Goal: Information Seeking & Learning: Learn about a topic

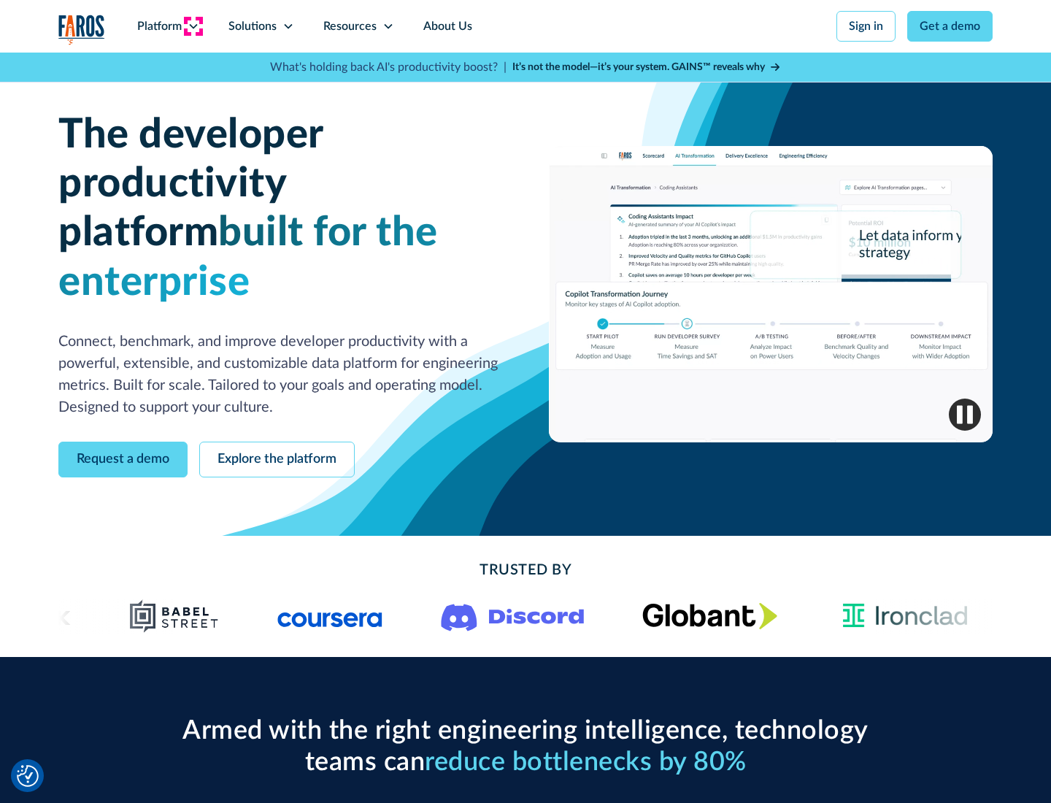
click at [193, 26] on icon at bounding box center [194, 26] width 12 height 12
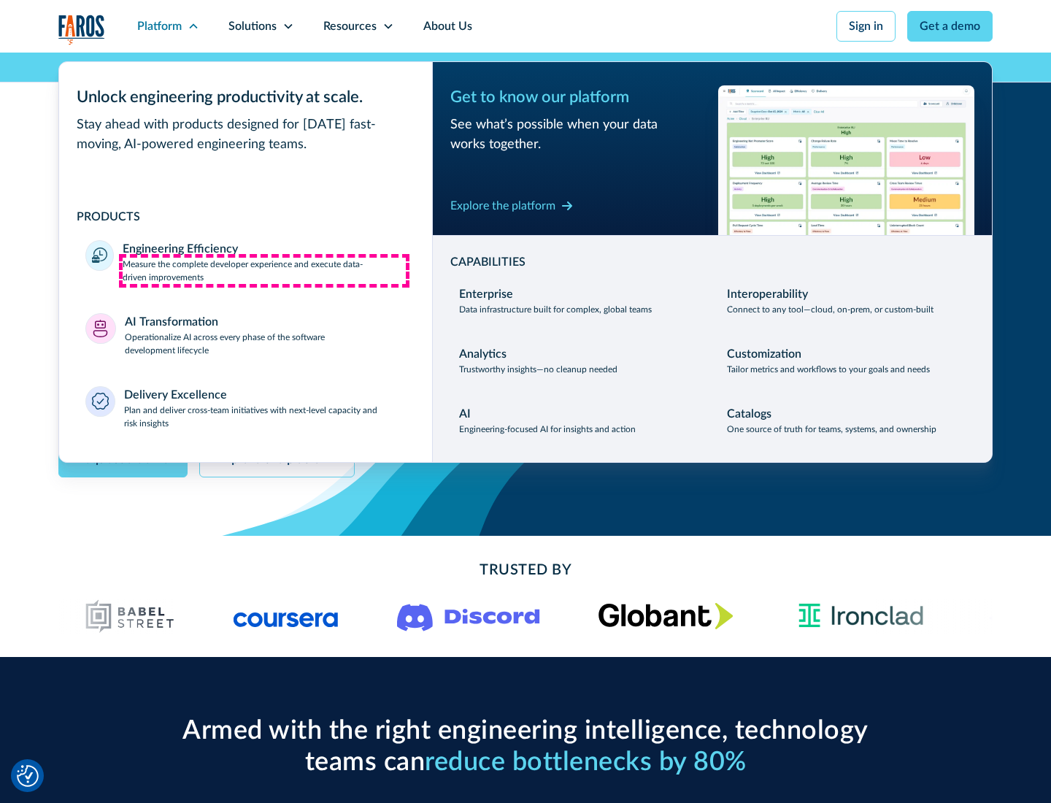
click at [264, 270] on p "Measure the complete developer experience and execute data-driven improvements" at bounding box center [264, 271] width 283 height 26
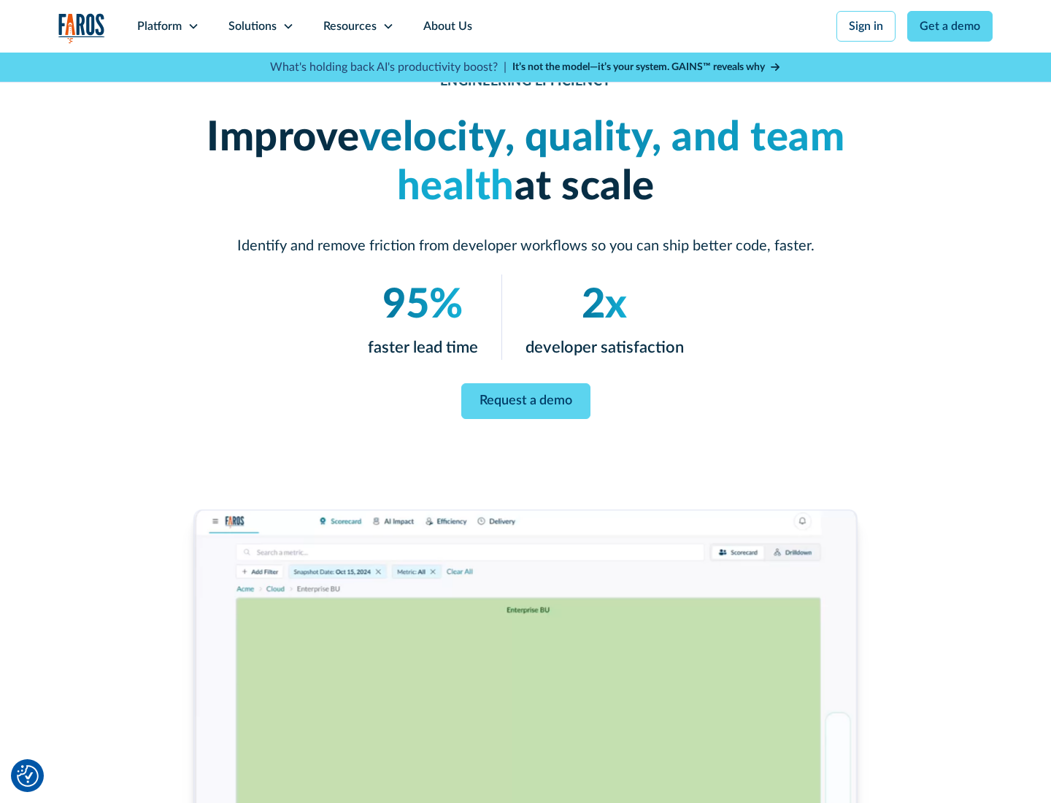
click at [525, 398] on link "Request a demo" at bounding box center [525, 401] width 129 height 36
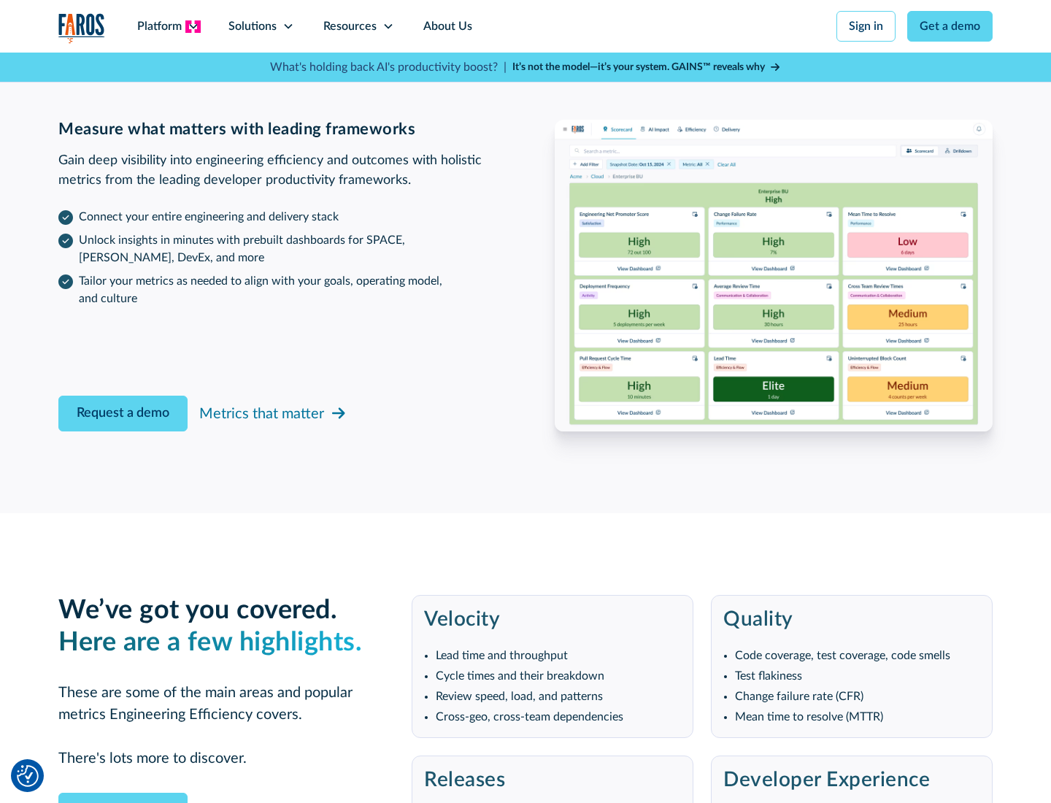
click at [193, 26] on icon at bounding box center [194, 26] width 12 height 12
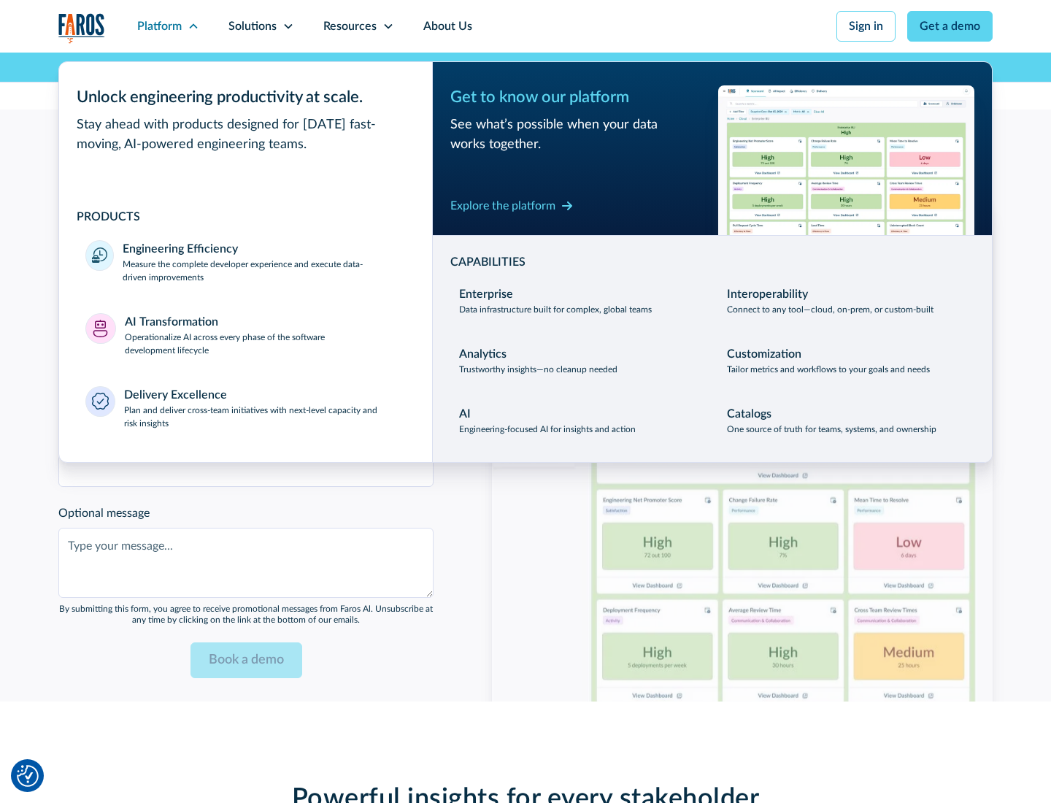
scroll to position [3201, 0]
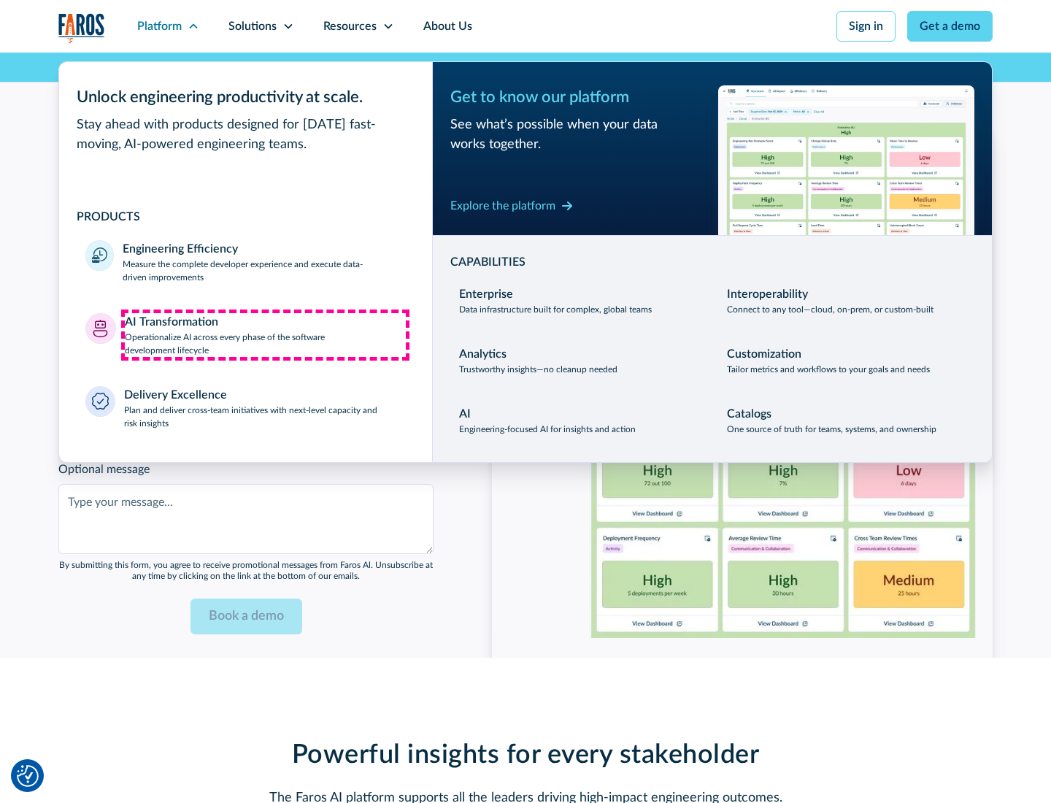
click at [265, 334] on p "Operationalize AI across every phase of the software development lifecycle" at bounding box center [266, 344] width 282 height 26
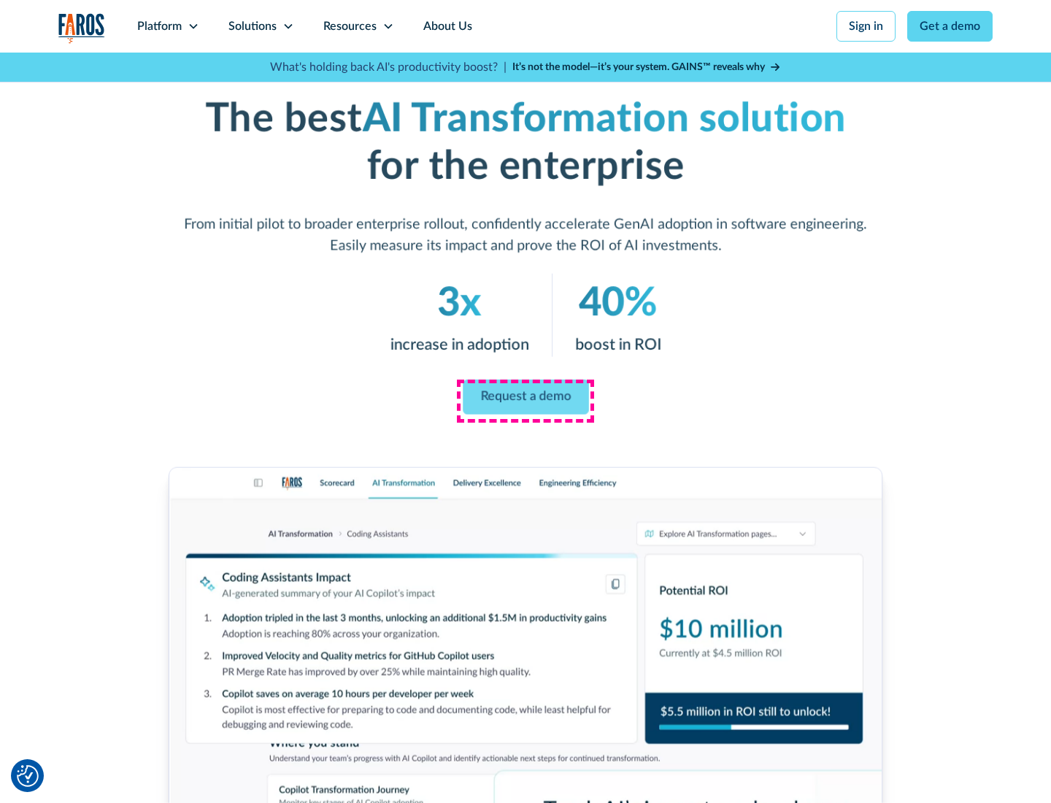
click at [525, 396] on link "Request a demo" at bounding box center [526, 396] width 126 height 35
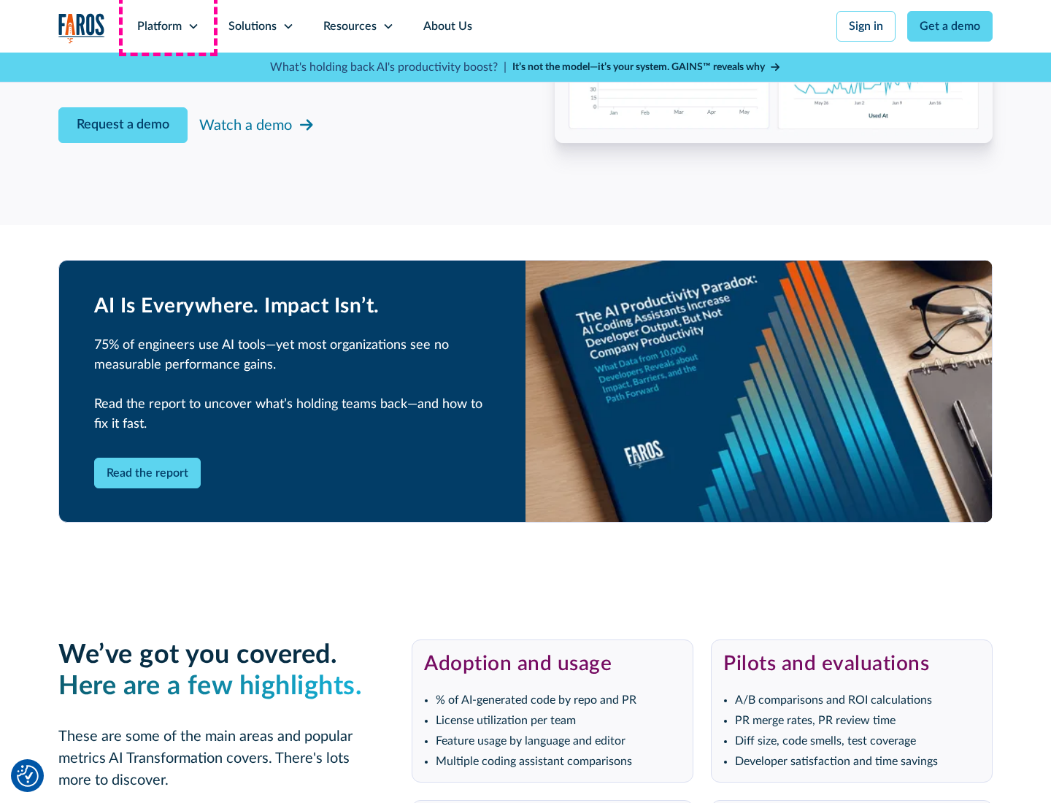
click at [168, 26] on div "Platform" at bounding box center [159, 27] width 45 height 18
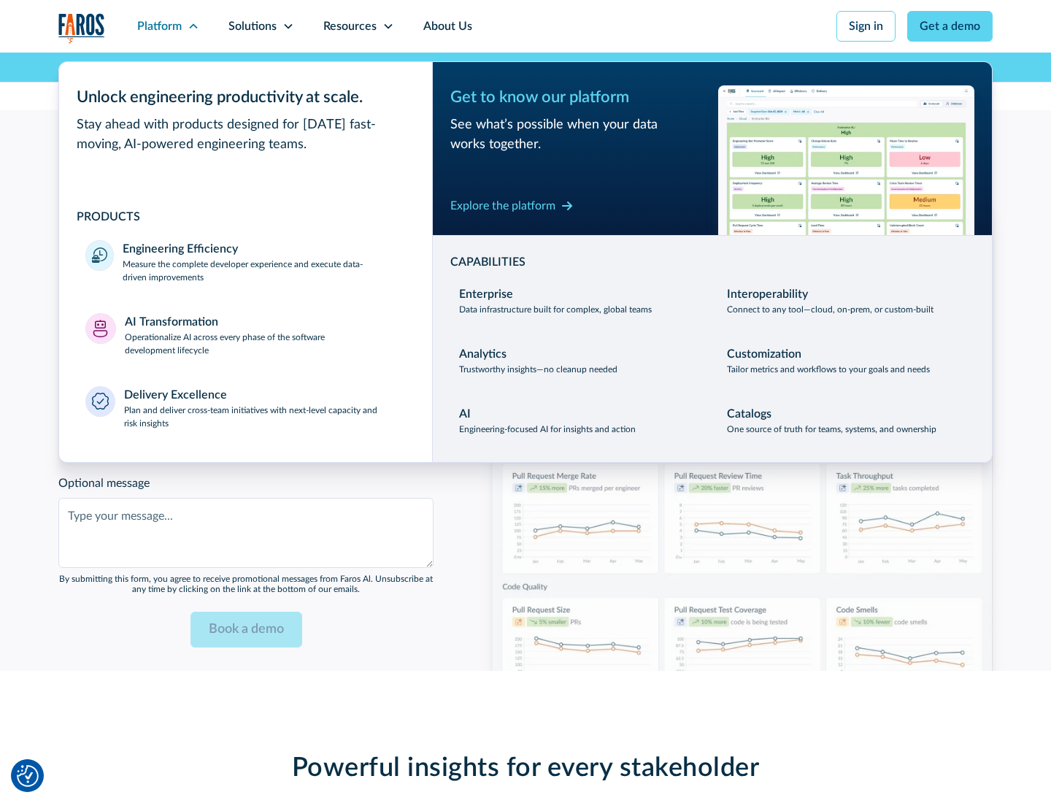
scroll to position [3552, 0]
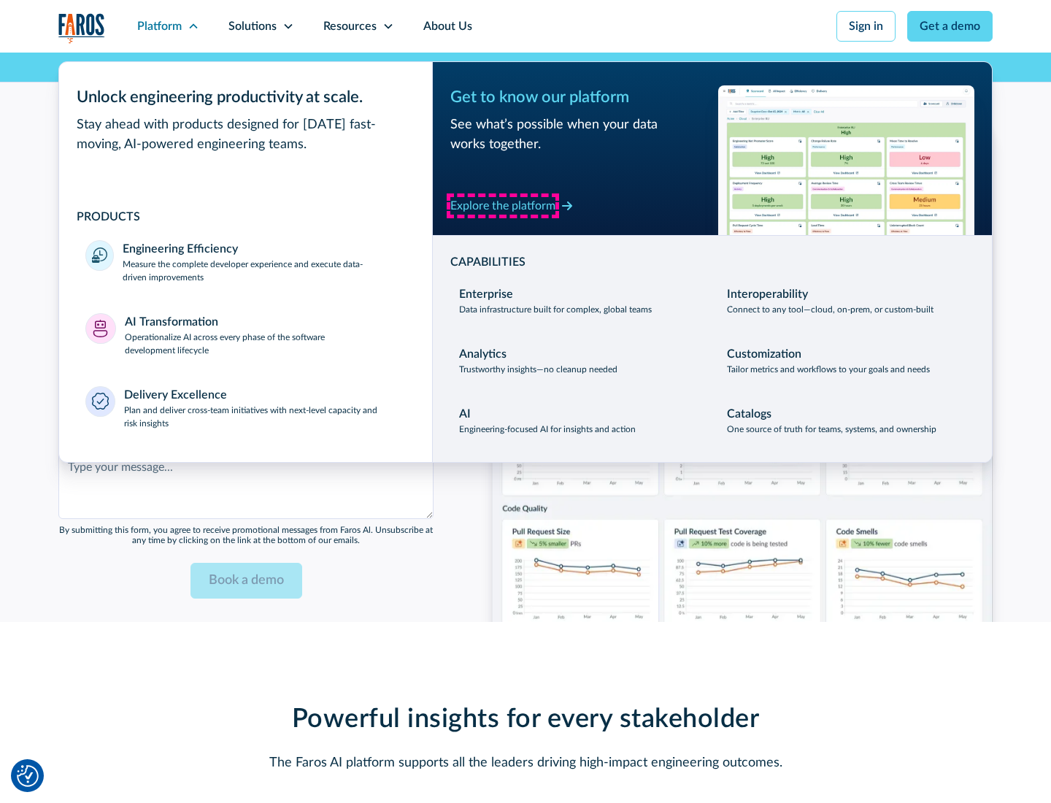
click at [503, 205] on div "Explore the platform" at bounding box center [502, 206] width 105 height 18
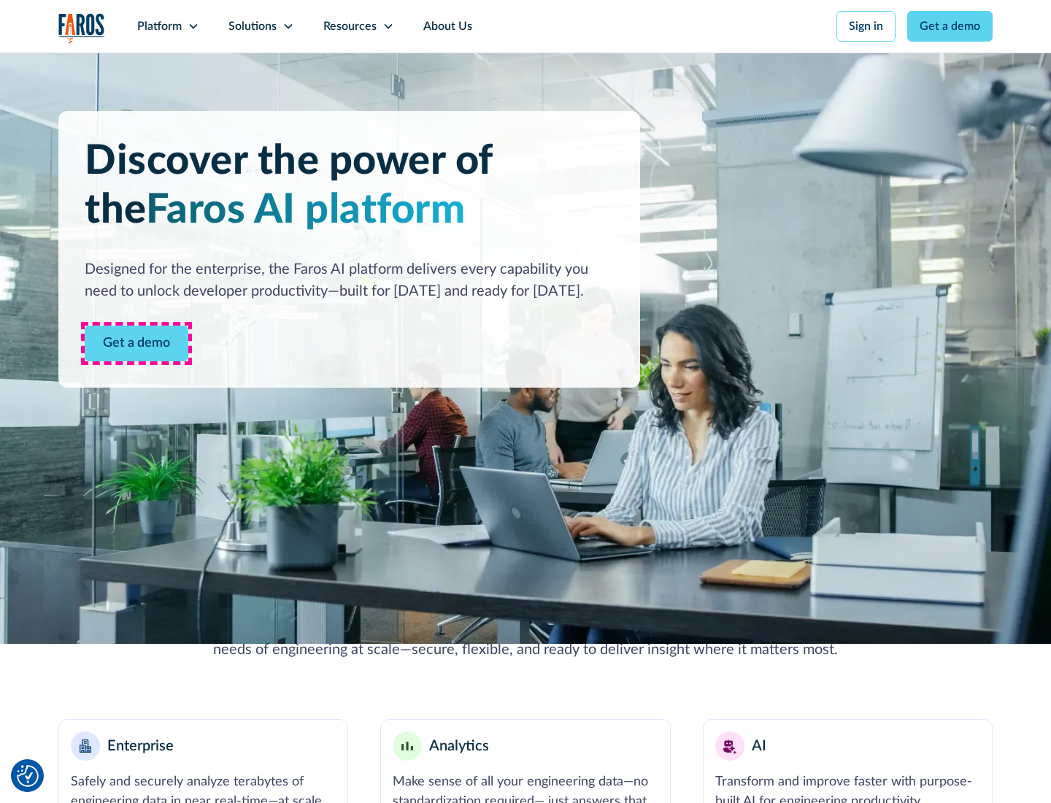
click at [136, 343] on link "Get a demo" at bounding box center [137, 343] width 104 height 36
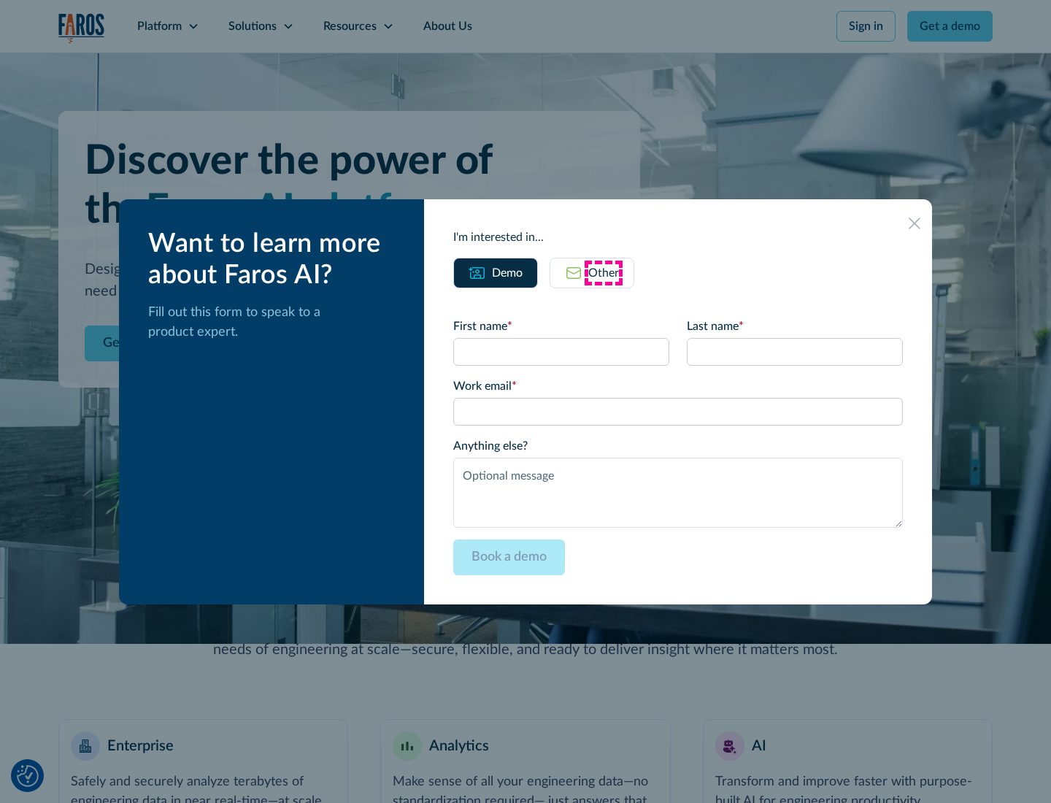
click at [603, 272] on div "Other" at bounding box center [603, 273] width 31 height 18
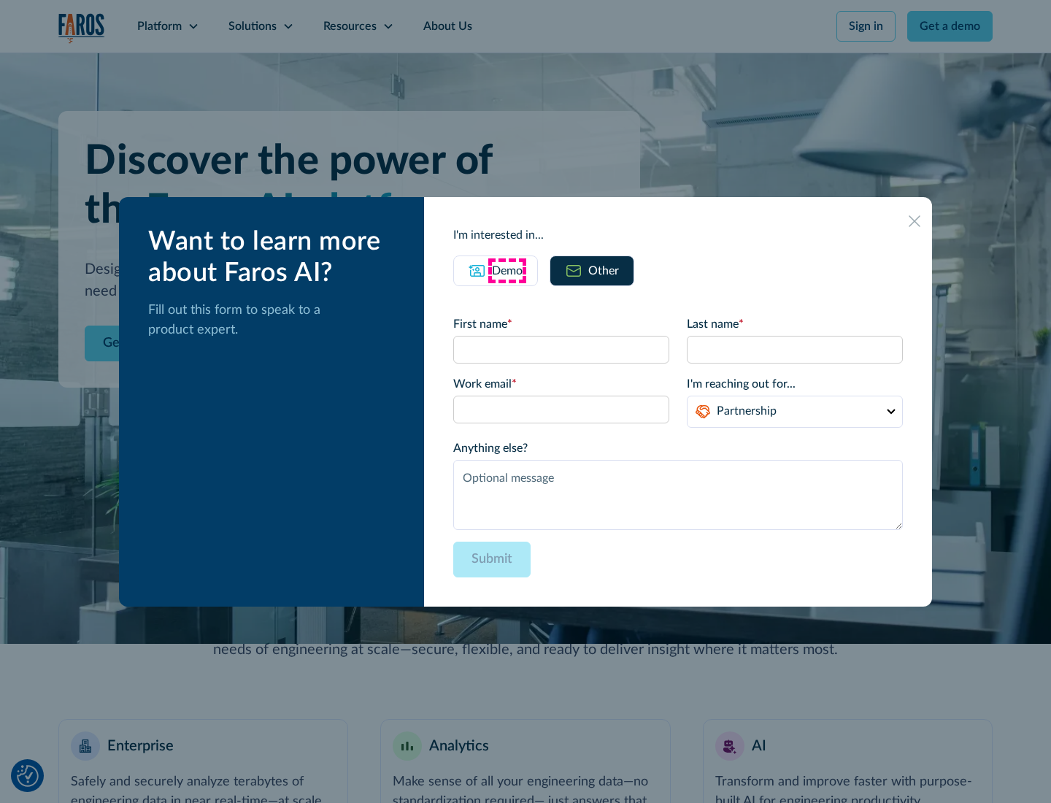
click at [507, 270] on div "Demo" at bounding box center [507, 271] width 31 height 18
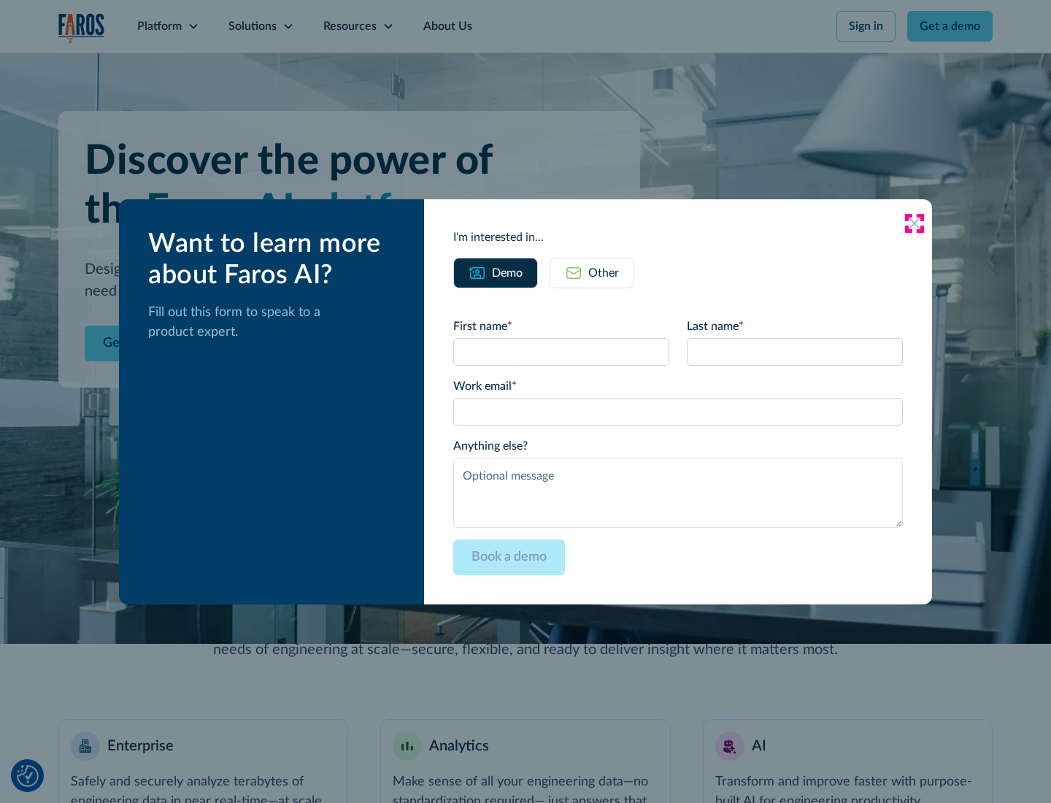
click at [914, 223] on icon at bounding box center [914, 223] width 12 height 12
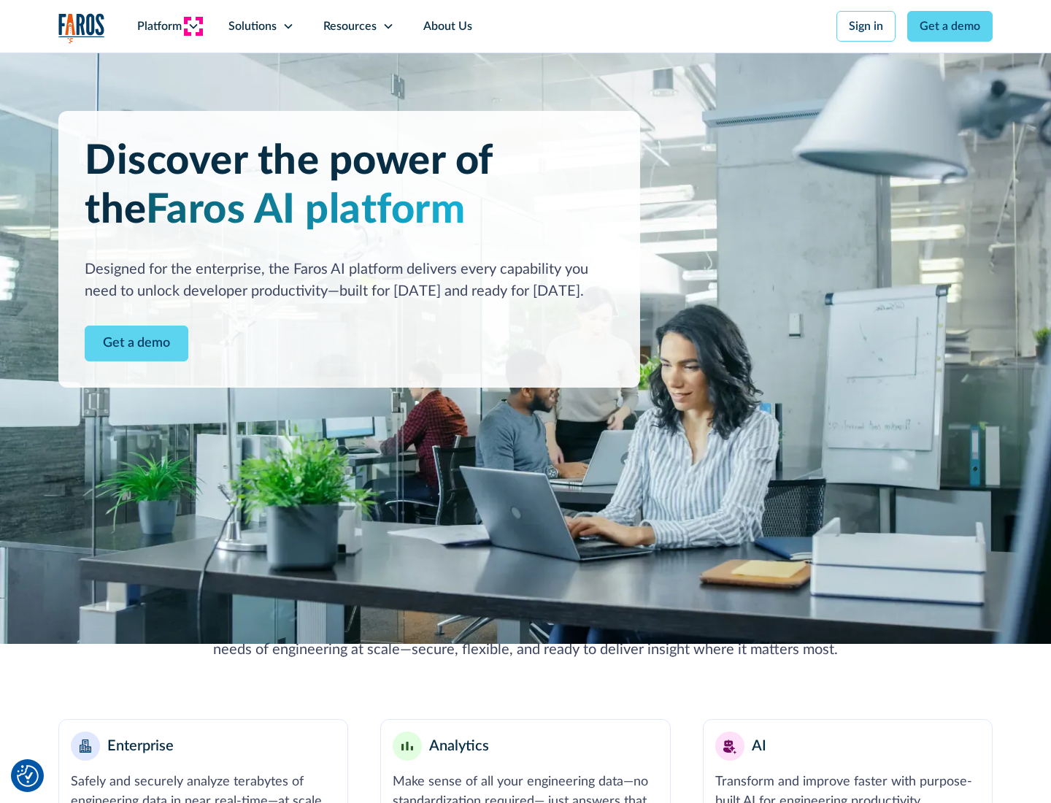
click at [193, 26] on icon at bounding box center [194, 26] width 12 height 12
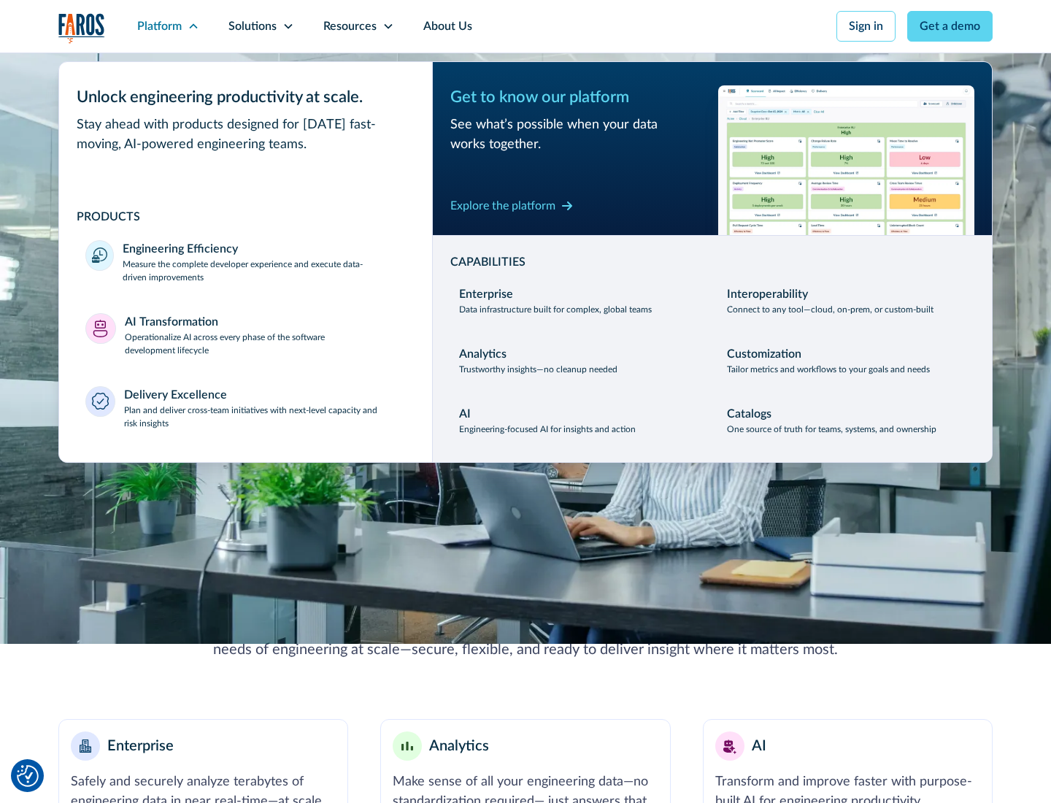
click at [264, 416] on p "Plan and deliver cross-team initiatives with next-level capacity and risk insig…" at bounding box center [265, 417] width 282 height 26
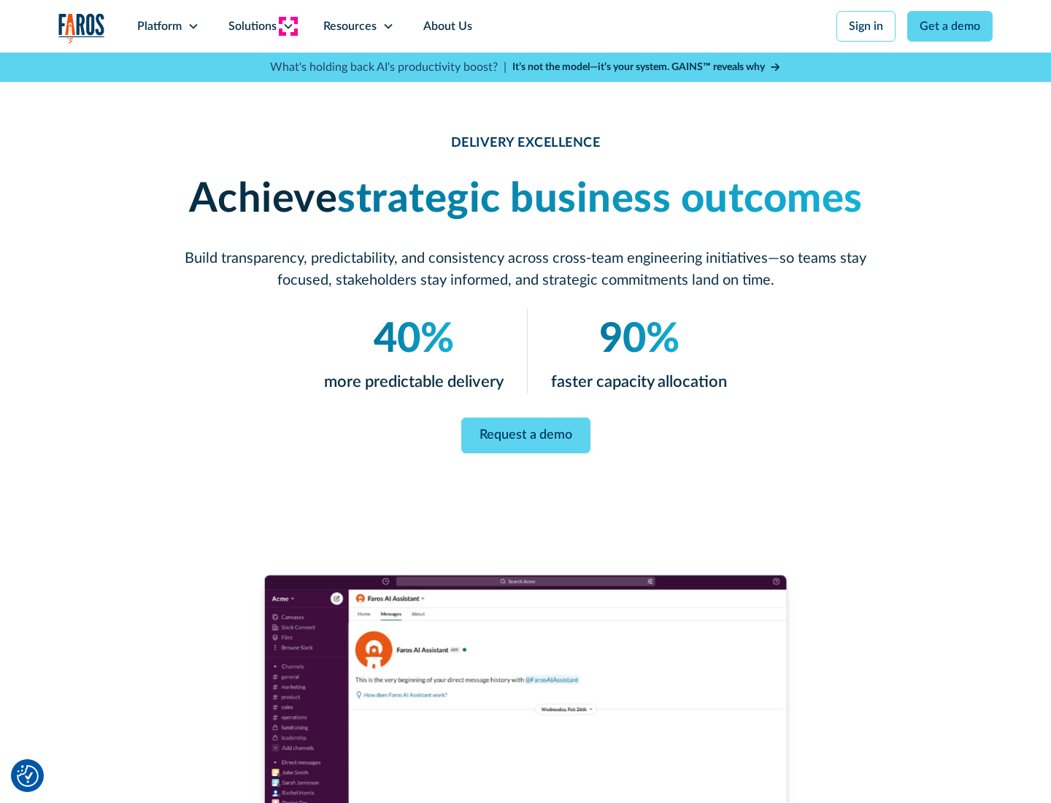
click at [287, 26] on icon at bounding box center [288, 26] width 12 height 12
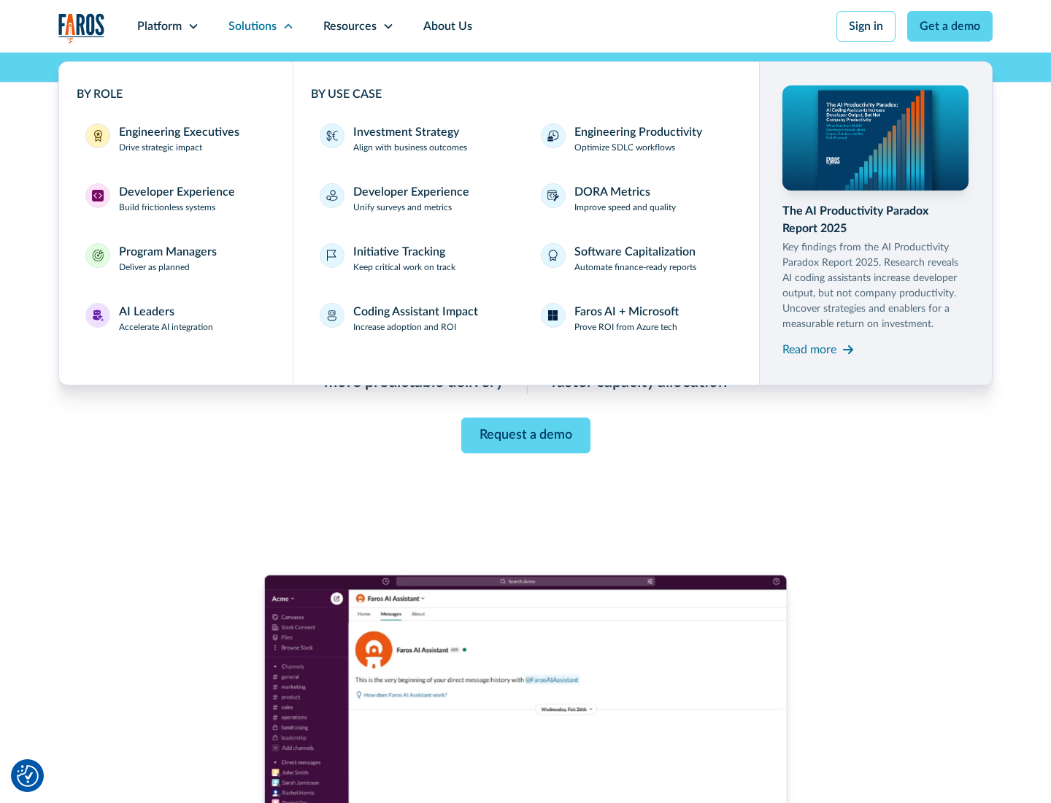
click at [175, 139] on div "Engineering Executives" at bounding box center [179, 132] width 120 height 18
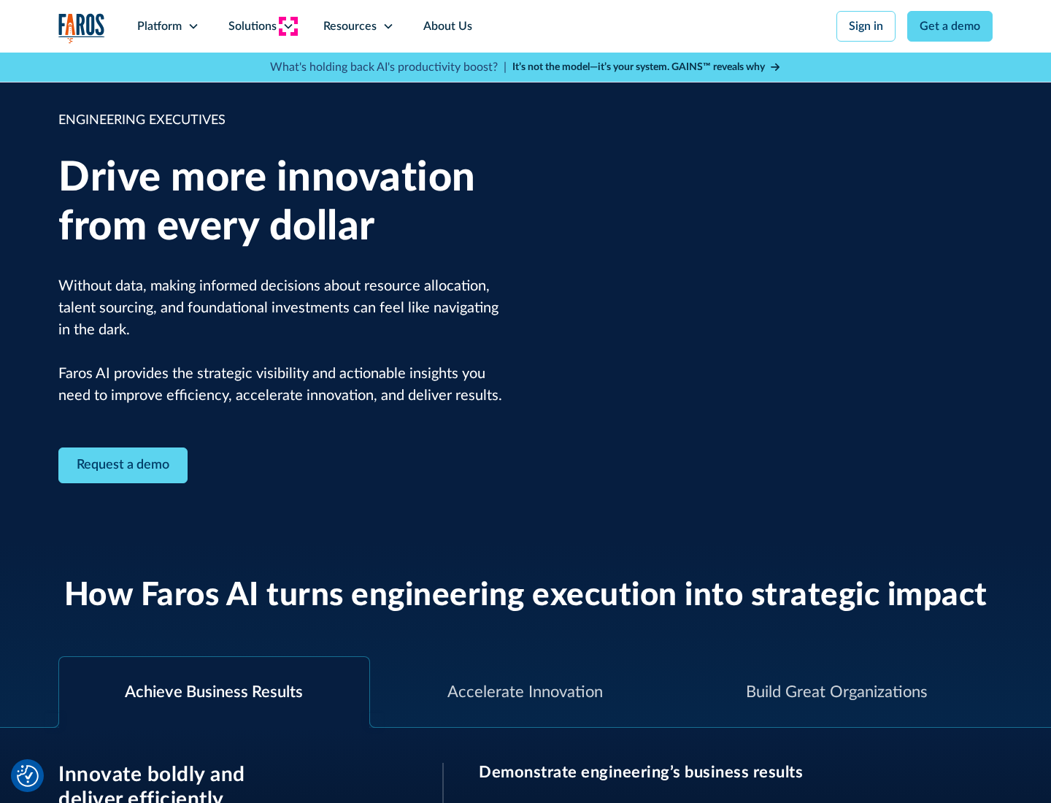
click at [287, 26] on icon at bounding box center [288, 26] width 12 height 12
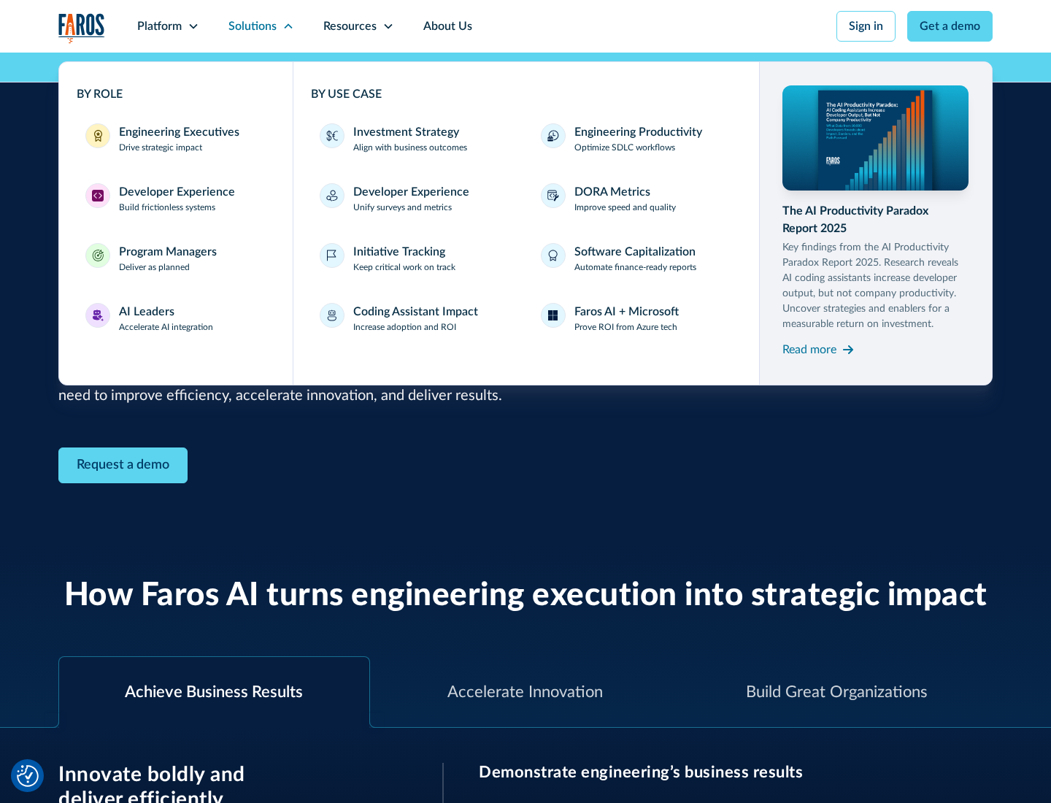
click at [175, 192] on div "Developer Experience" at bounding box center [177, 192] width 116 height 18
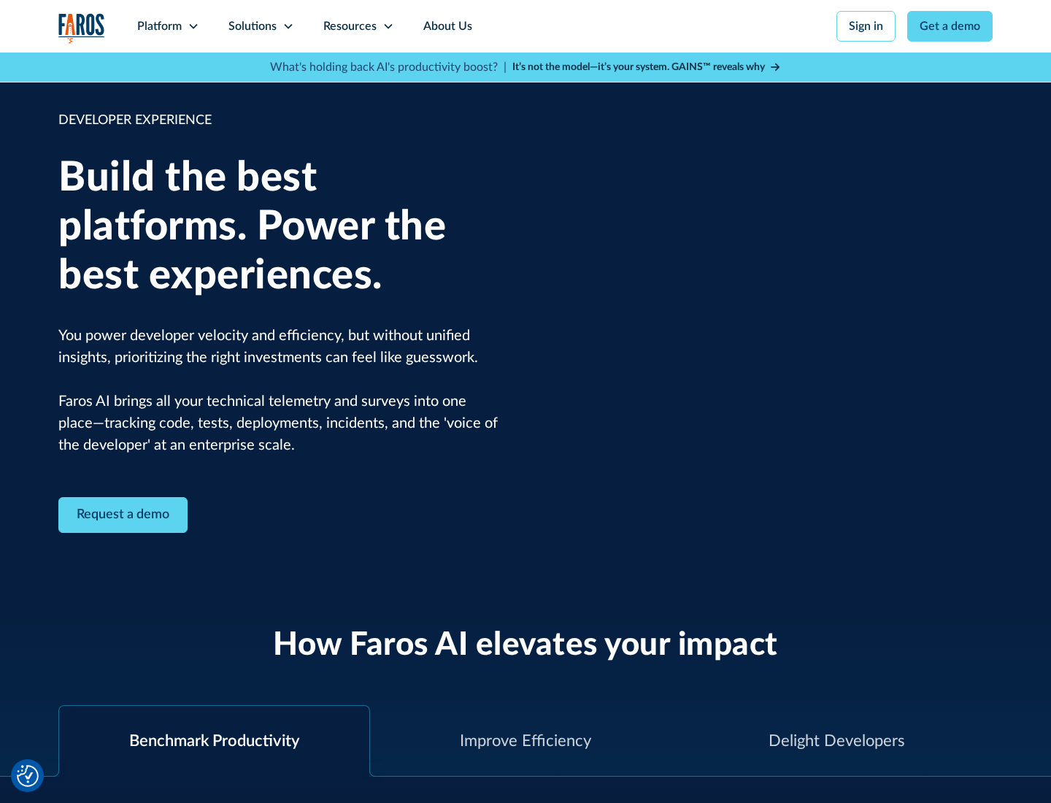
click at [260, 26] on div "Solutions" at bounding box center [252, 27] width 48 height 18
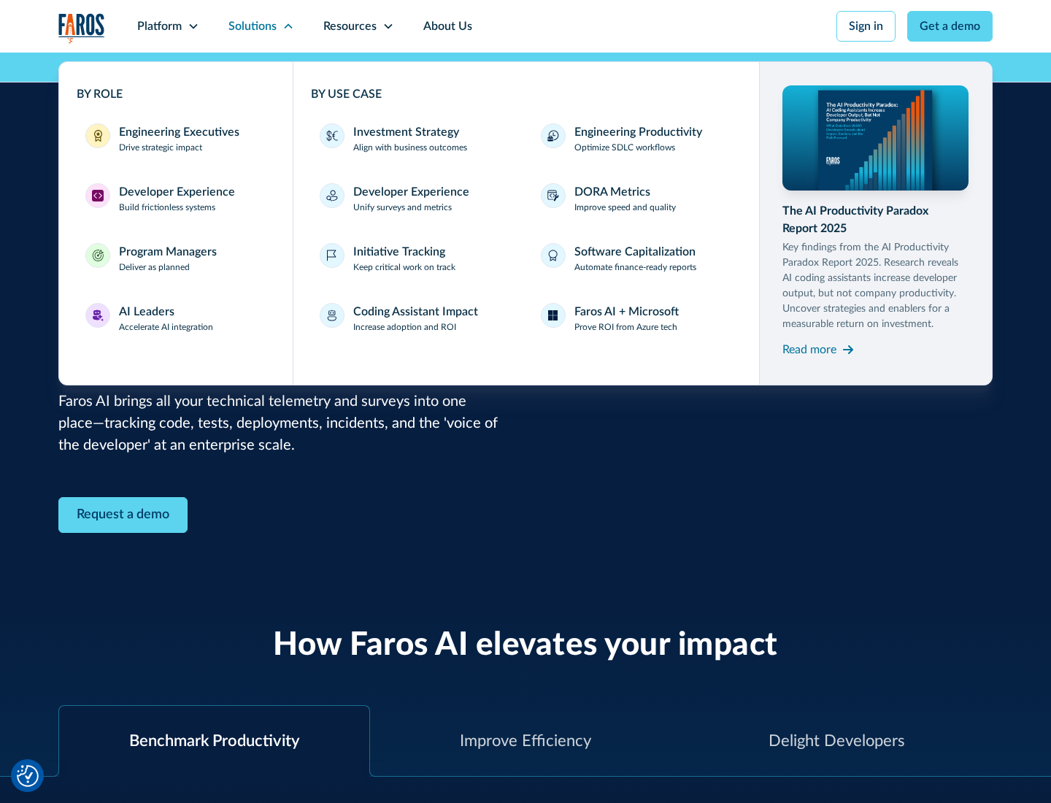
click at [167, 258] on div "Program Managers" at bounding box center [168, 252] width 98 height 18
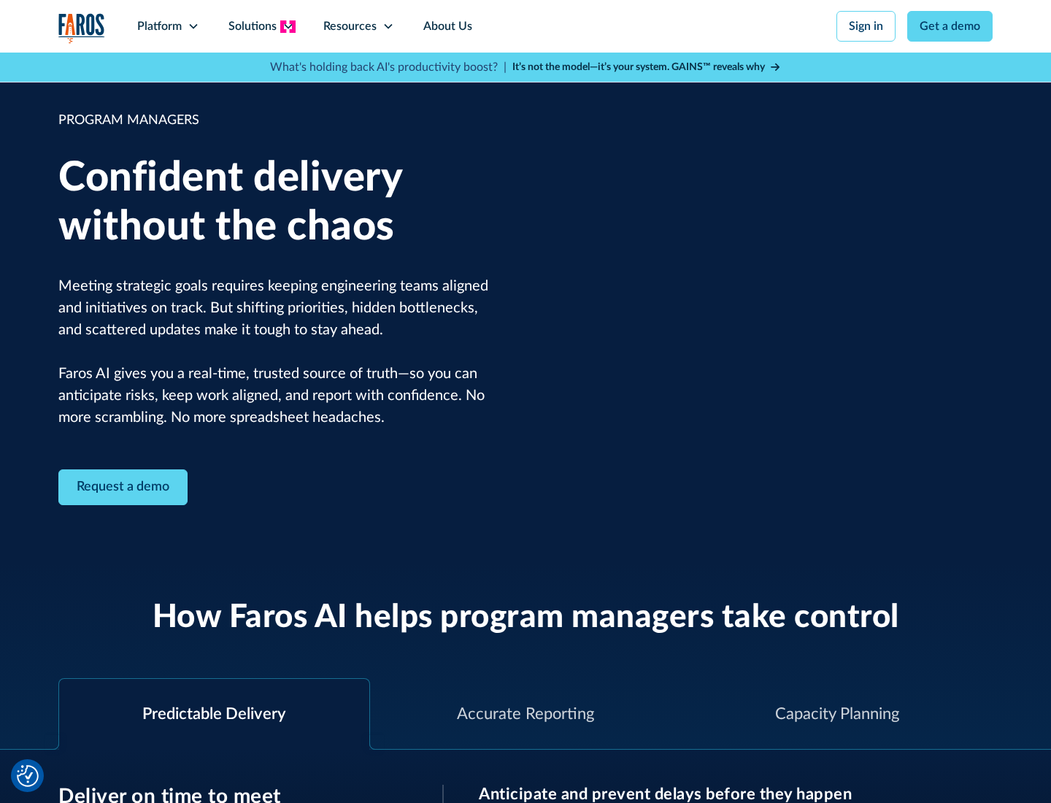
click at [287, 26] on icon at bounding box center [288, 26] width 12 height 12
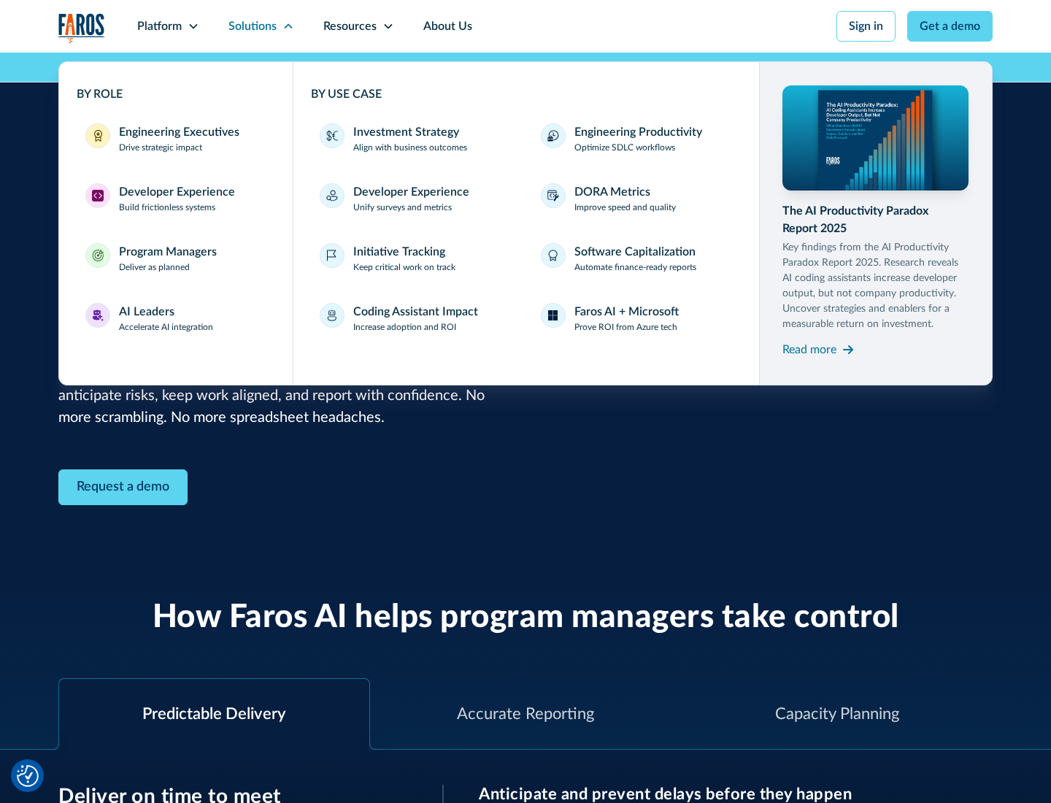
click at [166, 318] on div "AI Leaders" at bounding box center [146, 312] width 55 height 18
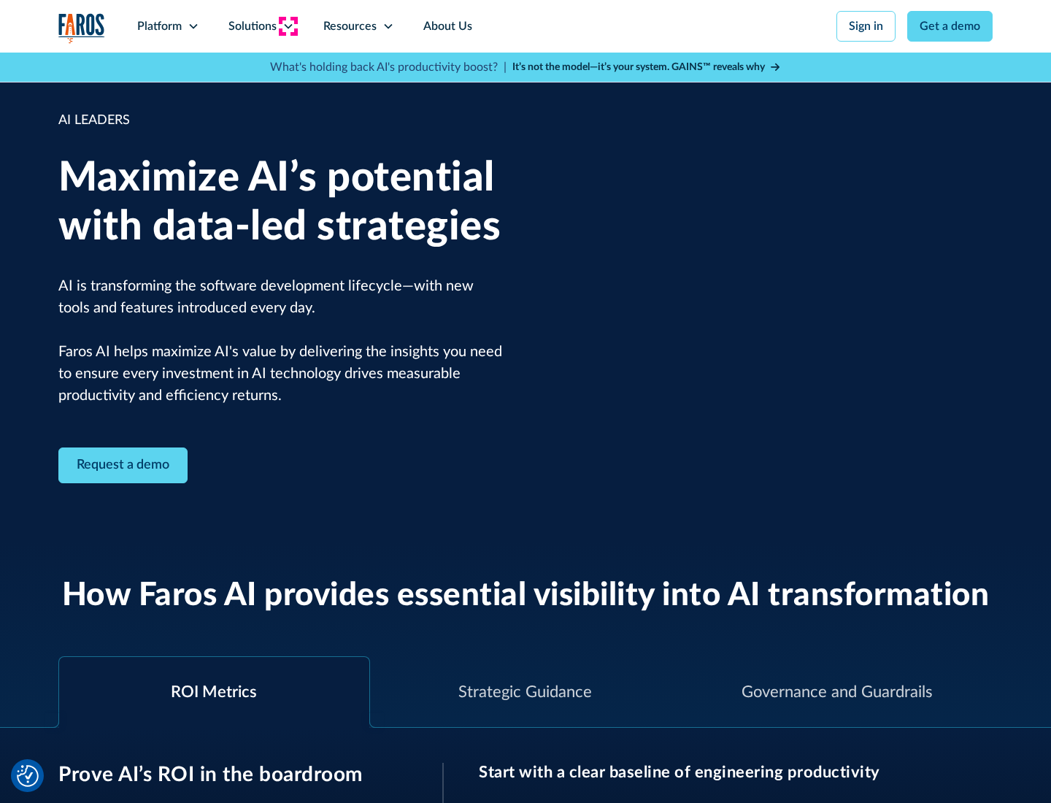
click at [287, 26] on icon at bounding box center [288, 26] width 12 height 12
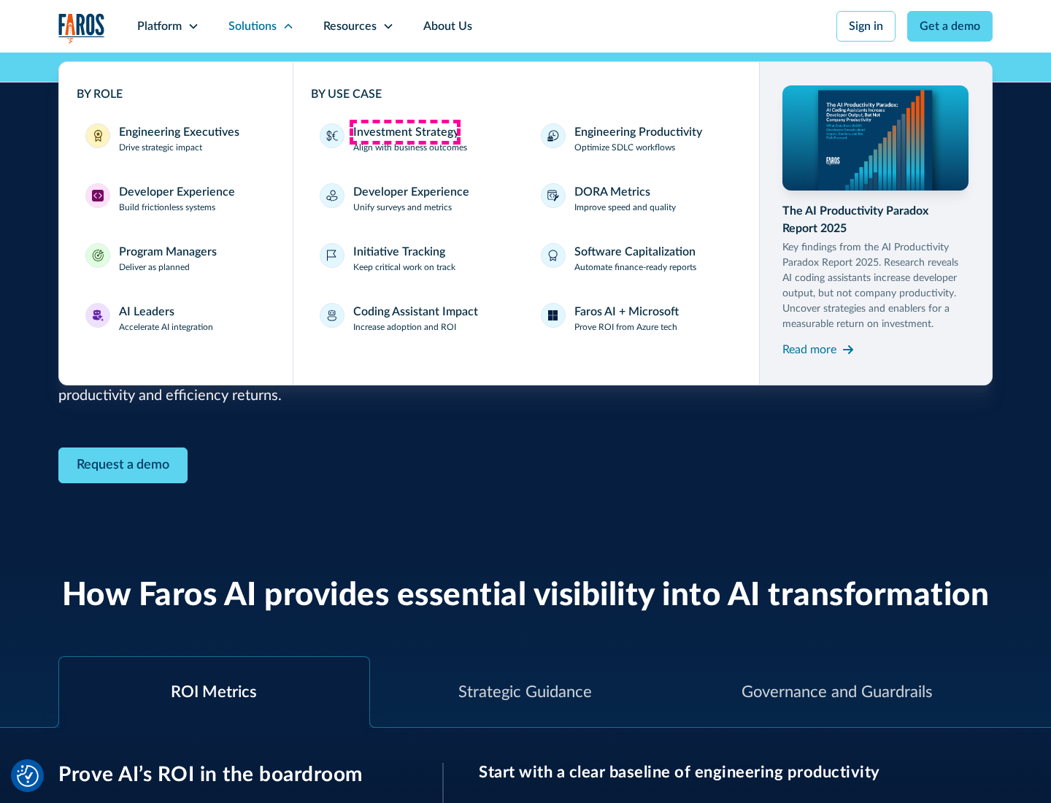
click at [404, 132] on div "Investment Strategy" at bounding box center [406, 132] width 106 height 18
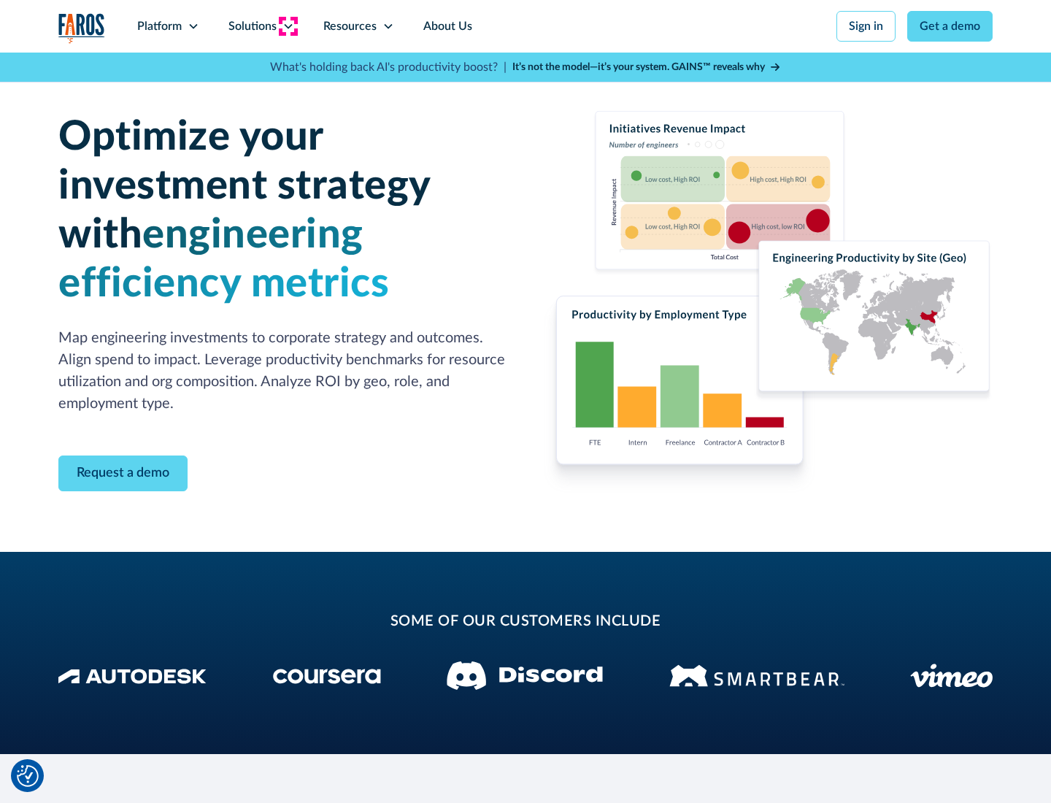
click at [287, 26] on icon at bounding box center [288, 26] width 12 height 12
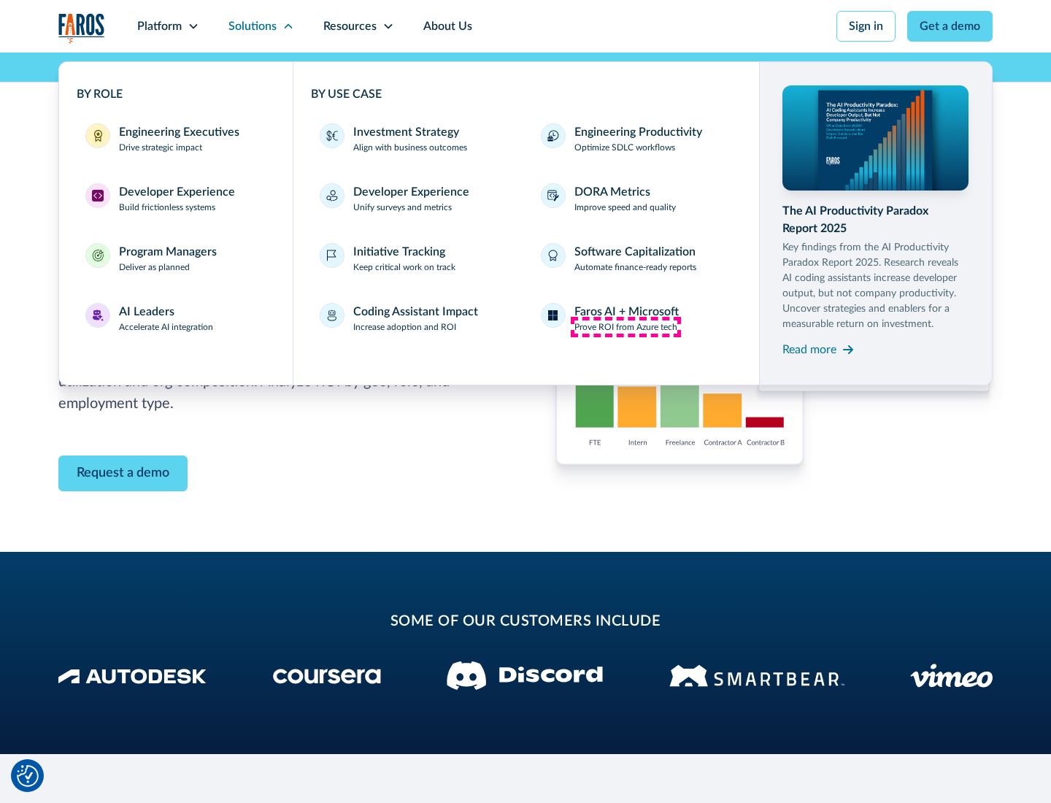
click at [625, 327] on p "Prove ROI from Azure tech" at bounding box center [625, 326] width 103 height 13
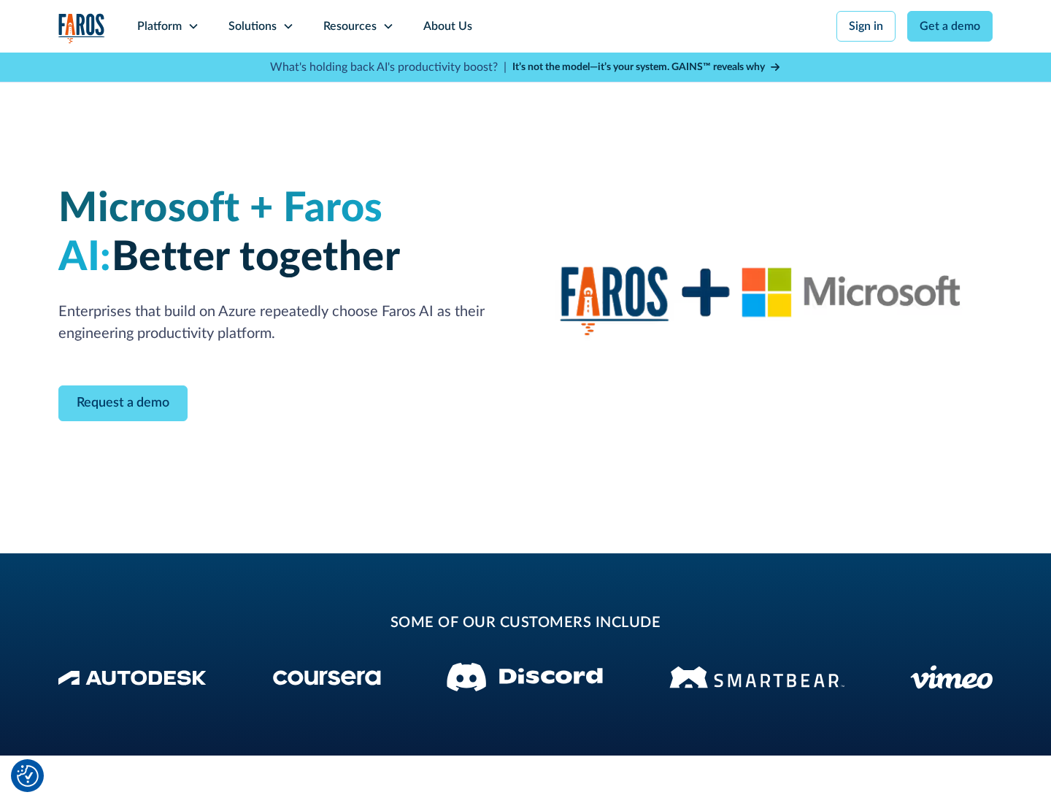
click at [287, 26] on icon at bounding box center [288, 26] width 12 height 12
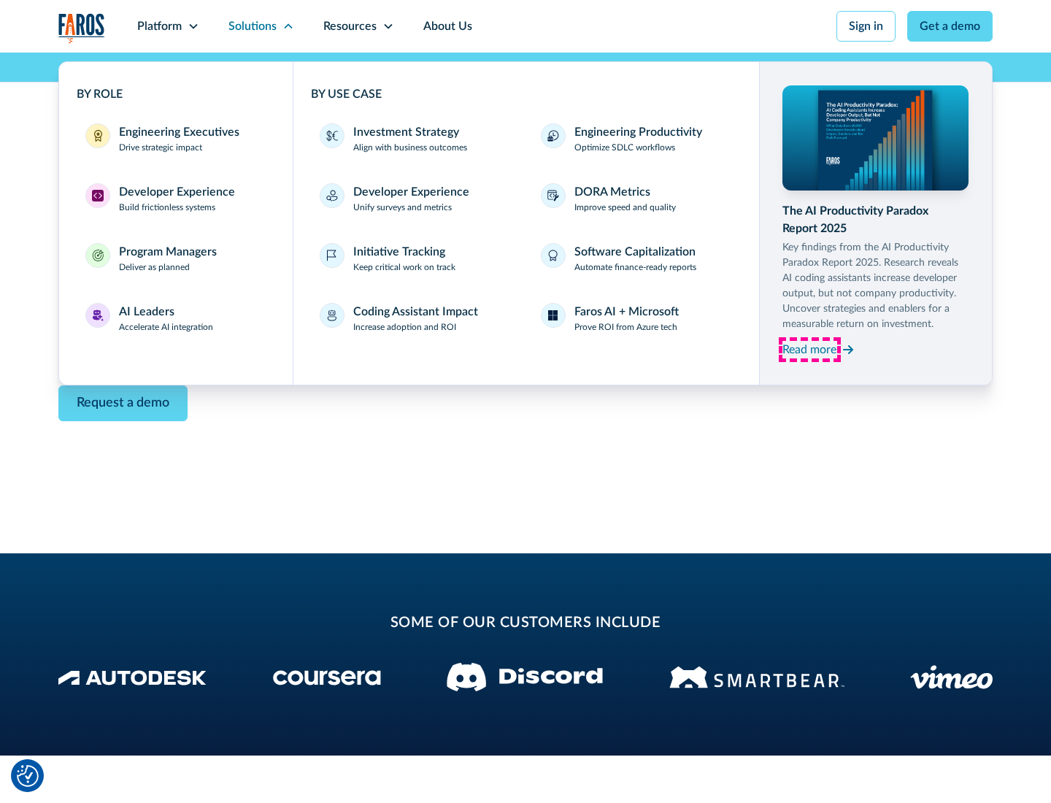
click at [809, 349] on div "Read more" at bounding box center [809, 350] width 54 height 18
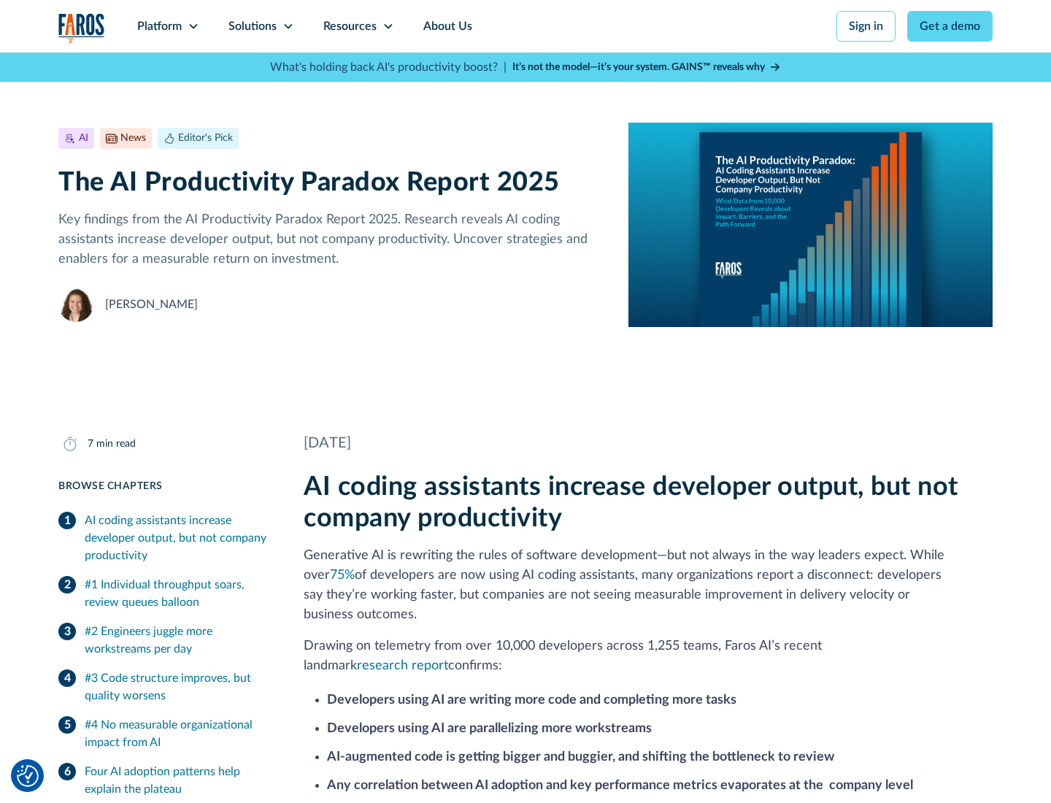
click at [387, 26] on icon at bounding box center [388, 26] width 12 height 12
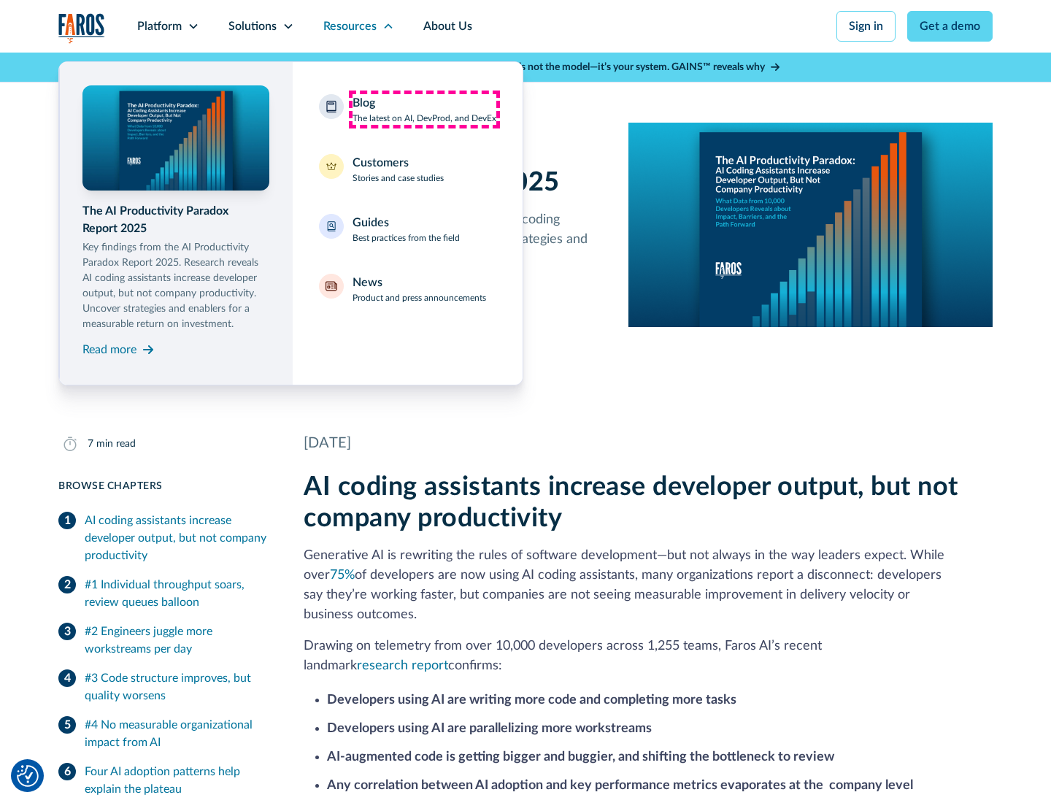
click at [424, 109] on div "Blog The latest on AI, DevProd, and DevEx" at bounding box center [424, 109] width 144 height 31
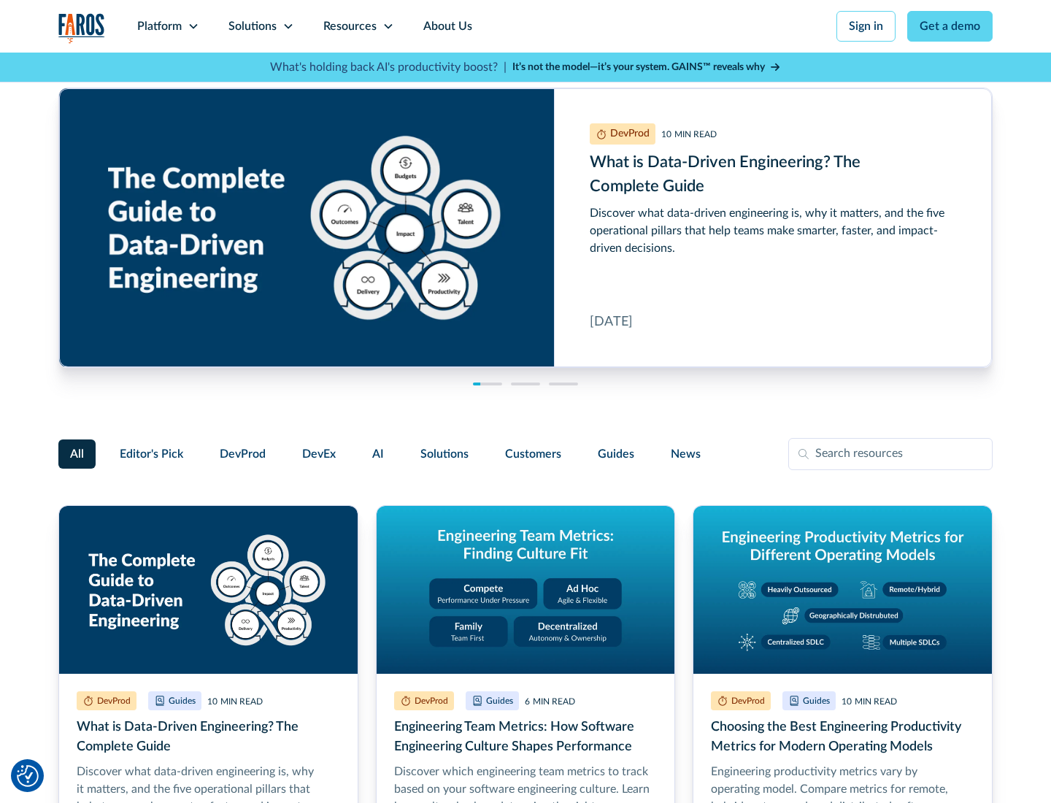
click at [950, 26] on link "Get a demo" at bounding box center [949, 26] width 85 height 31
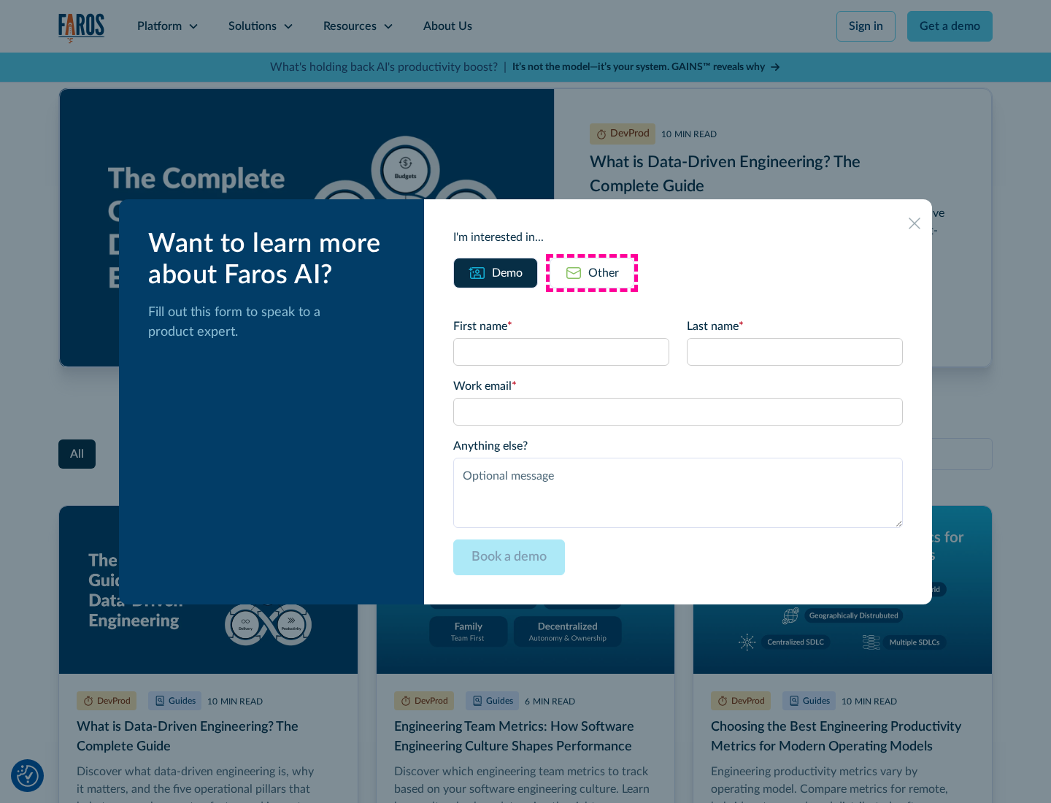
click at [592, 272] on div "Other" at bounding box center [603, 273] width 31 height 18
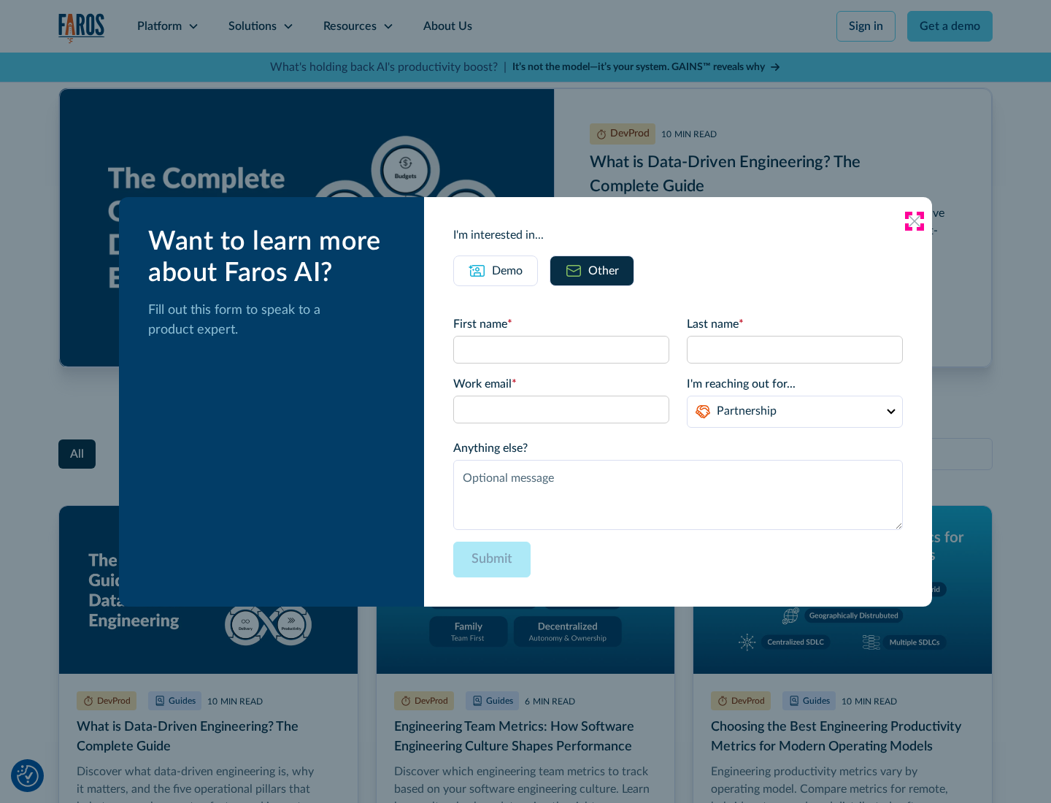
click at [914, 220] on icon at bounding box center [914, 221] width 12 height 12
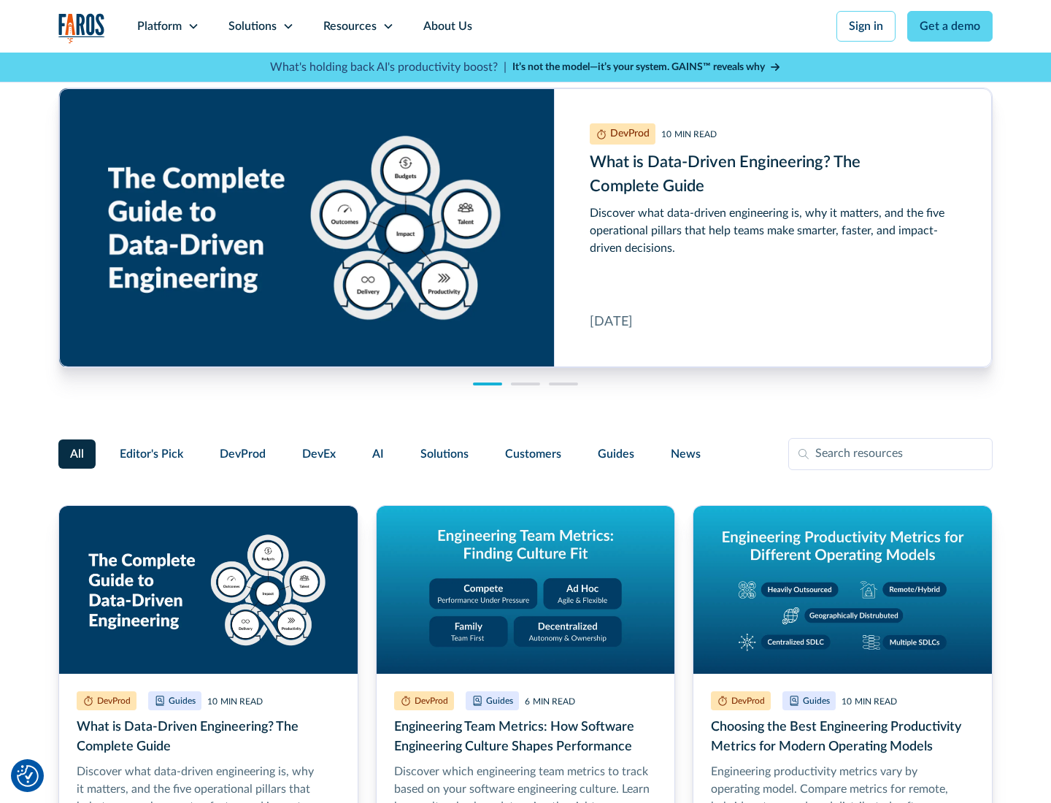
click at [446, 26] on link "About Us" at bounding box center [448, 26] width 78 height 53
